Goal: Task Accomplishment & Management: Manage account settings

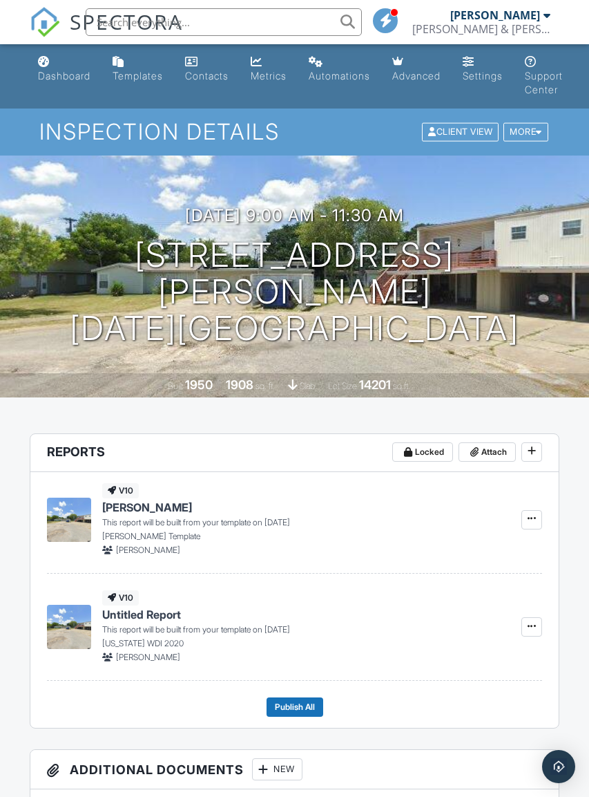
click at [527, 133] on div "More" at bounding box center [526, 132] width 45 height 19
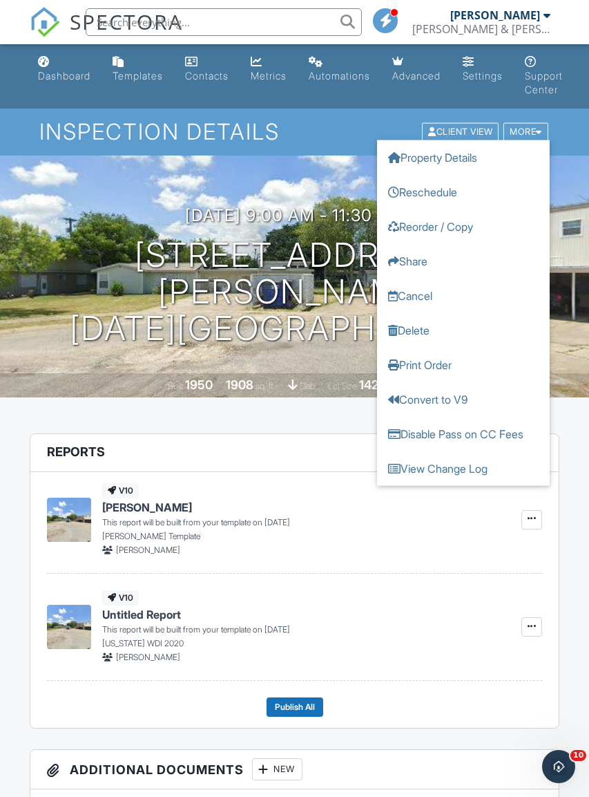
click at [431, 293] on link "Cancel" at bounding box center [463, 295] width 173 height 35
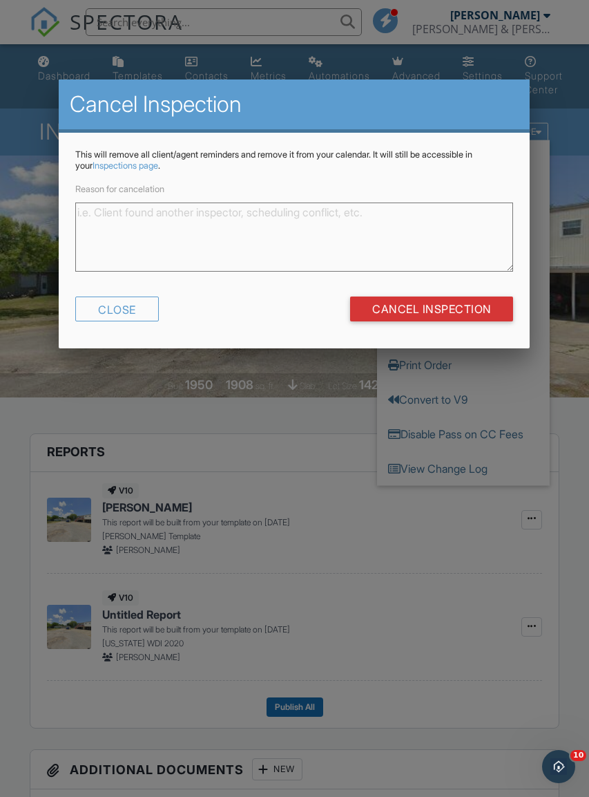
click at [465, 313] on input "Cancel Inspection" at bounding box center [432, 308] width 164 height 25
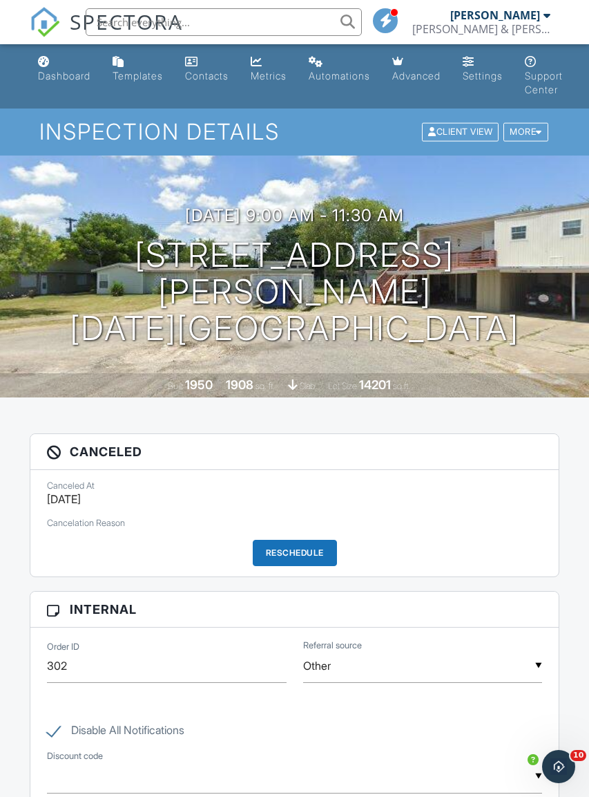
click at [537, 134] on div at bounding box center [539, 132] width 6 height 9
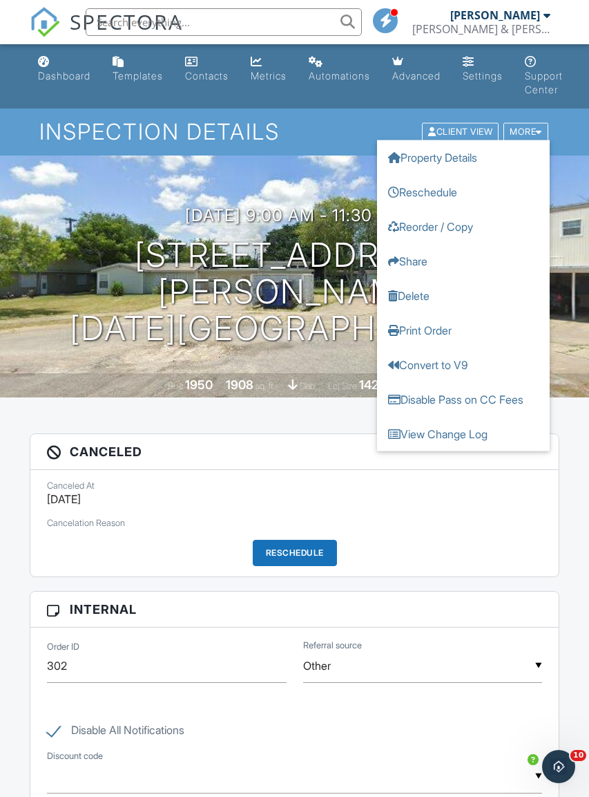
click at [430, 290] on link "Delete" at bounding box center [463, 295] width 173 height 35
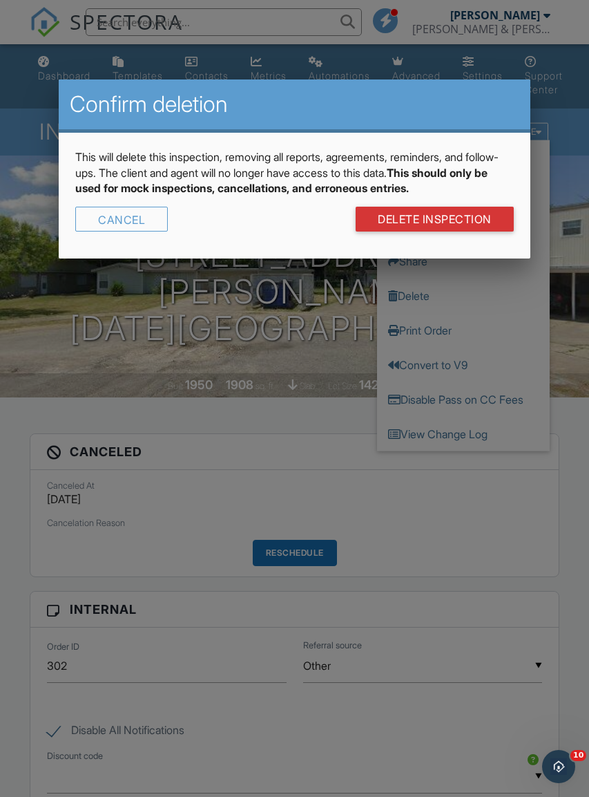
click at [459, 217] on link "DELETE Inspection" at bounding box center [435, 219] width 158 height 25
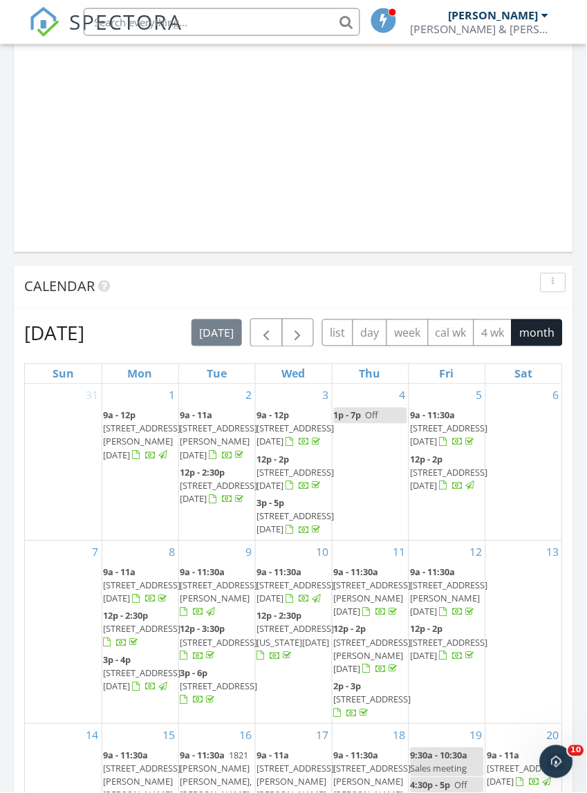
scroll to position [1200, 0]
click at [312, 325] on button "button" at bounding box center [298, 332] width 32 height 28
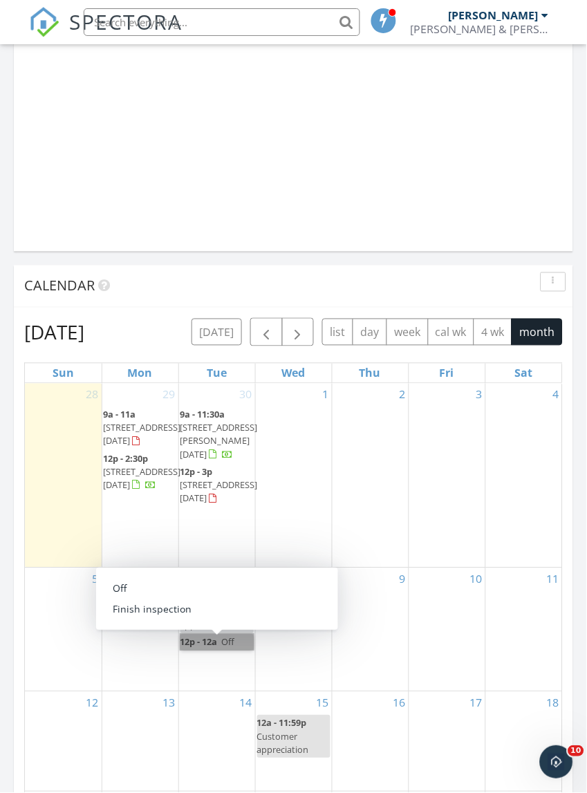
click at [234, 634] on link "12p - 12a Off" at bounding box center [216, 642] width 73 height 16
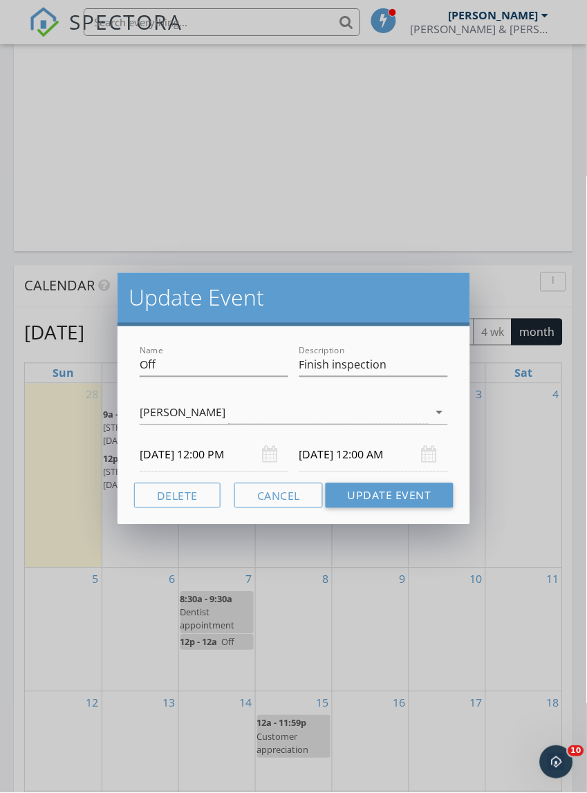
click at [174, 493] on button "Delete" at bounding box center [177, 495] width 86 height 25
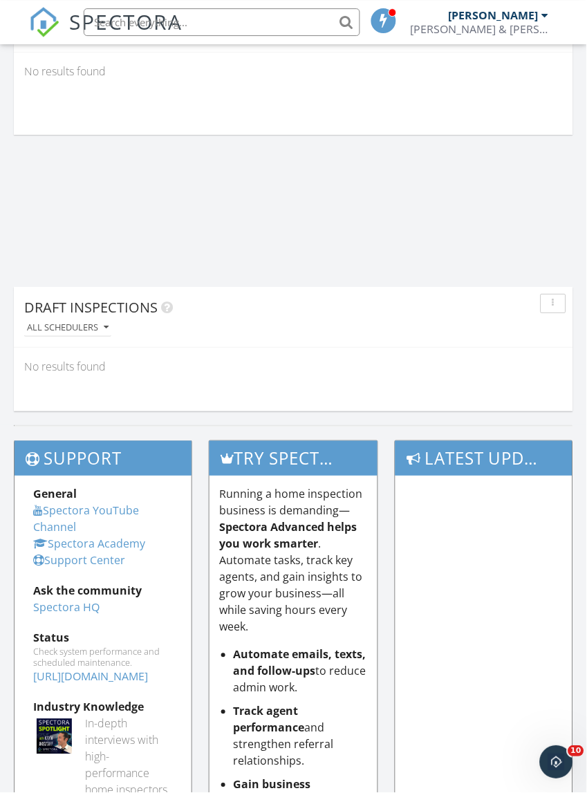
scroll to position [2153, 0]
